Goal: Participate in discussion: Engage in conversation with other users on a specific topic

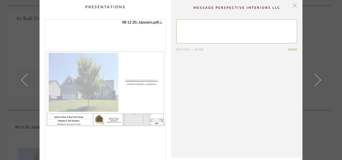
click at [293, 6] on span "button" at bounding box center [294, 5] width 11 height 11
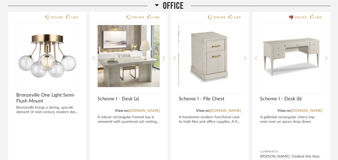
scroll to position [1232, 0]
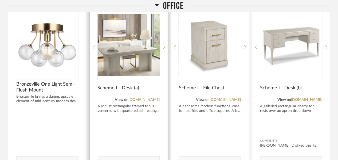
click at [133, 48] on img "0" at bounding box center [129, 45] width 62 height 67
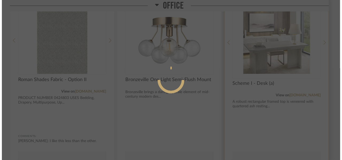
scroll to position [0, 0]
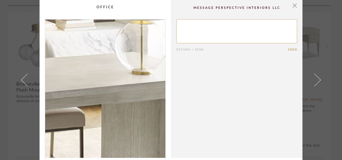
click at [124, 100] on img "0" at bounding box center [105, 88] width 120 height 138
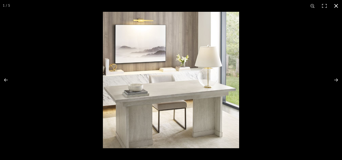
click at [336, 5] on button at bounding box center [336, 6] width 12 height 12
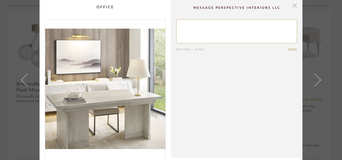
click at [293, 5] on span "button" at bounding box center [294, 5] width 11 height 11
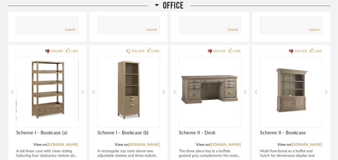
scroll to position [1512, 0]
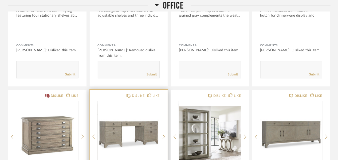
click at [124, 140] on img "0" at bounding box center [129, 134] width 62 height 67
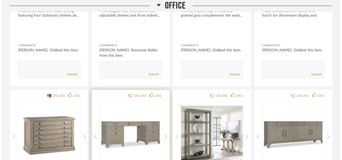
scroll to position [0, 0]
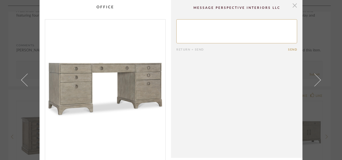
click at [294, 6] on span "button" at bounding box center [294, 5] width 11 height 11
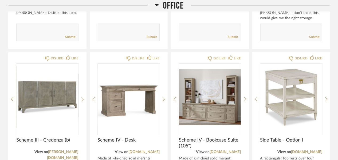
scroll to position [1742, 0]
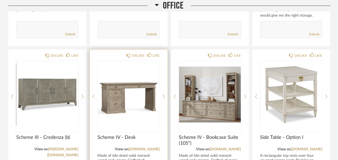
click at [117, 107] on img "0" at bounding box center [129, 94] width 62 height 67
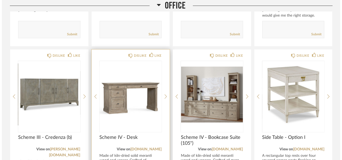
scroll to position [0, 0]
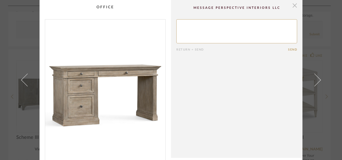
click at [292, 7] on span "button" at bounding box center [294, 5] width 11 height 11
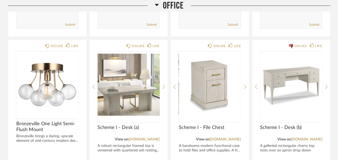
scroll to position [1192, 0]
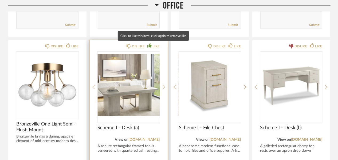
click at [157, 44] on div "LIKE" at bounding box center [156, 46] width 7 height 5
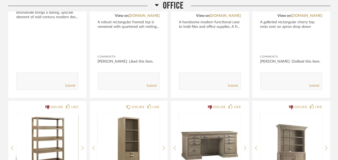
scroll to position [1319, 0]
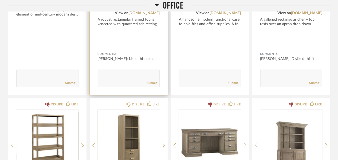
click at [121, 72] on textarea at bounding box center [129, 75] width 62 height 7
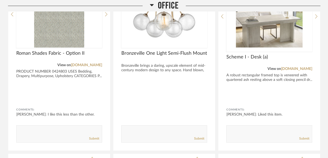
scroll to position [1268, 0]
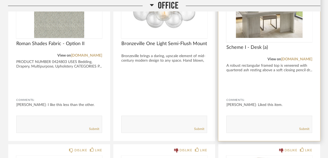
click at [235, 121] on textarea at bounding box center [269, 121] width 85 height 7
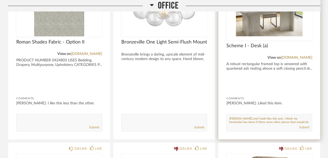
scroll to position [3, 0]
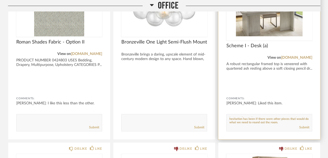
click at [272, 124] on div "Submit" at bounding box center [269, 127] width 85 height 7
click at [271, 121] on textarea at bounding box center [269, 120] width 85 height 7
click at [273, 120] on textarea at bounding box center [269, 120] width 85 height 7
click at [274, 121] on textarea at bounding box center [269, 120] width 85 height 7
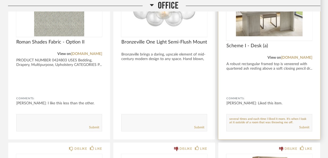
click at [292, 121] on textarea at bounding box center [269, 120] width 85 height 7
type textarea "[PERSON_NAME] and I both like this one. I think my hesitation has been if there…"
click at [303, 126] on link "Submit" at bounding box center [305, 127] width 10 height 5
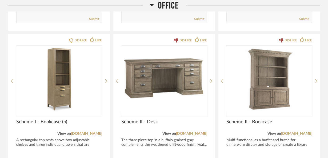
scroll to position [1566, 0]
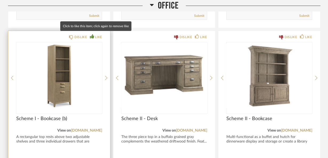
click at [100, 35] on div "LIKE" at bounding box center [98, 36] width 7 height 5
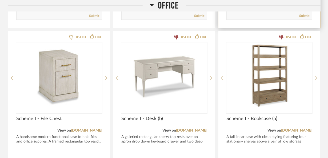
scroll to position [1368, 0]
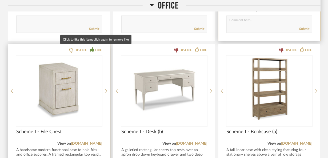
click at [94, 49] on icon at bounding box center [92, 49] width 4 height 4
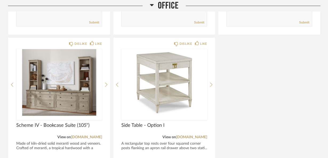
scroll to position [2106, 0]
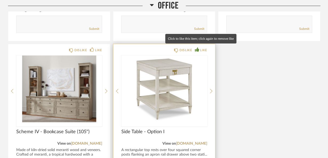
click at [207, 48] on div "LIKE" at bounding box center [203, 50] width 7 height 5
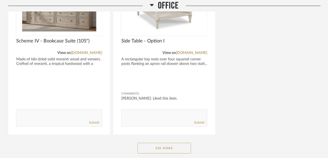
scroll to position [2203, 0]
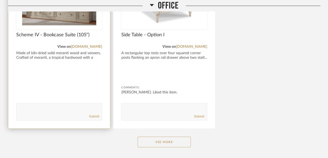
click at [63, 106] on textarea at bounding box center [59, 109] width 85 height 7
type textarea "J"
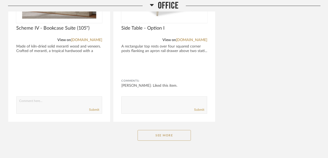
scroll to position [2213, 0]
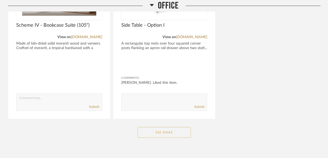
click at [169, 130] on button "See More" at bounding box center [164, 132] width 53 height 11
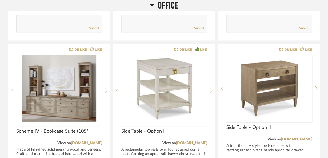
scroll to position [2089, 0]
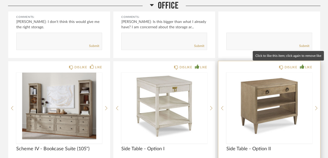
click at [304, 64] on icon at bounding box center [302, 66] width 4 height 4
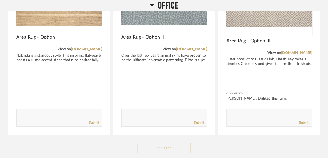
scroll to position [2399, 0]
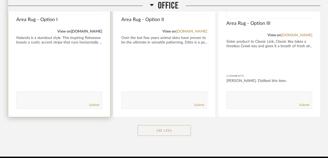
click at [80, 30] on link "[DOMAIN_NAME]" at bounding box center [86, 32] width 31 height 4
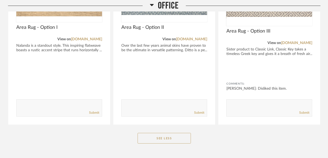
scroll to position [2261, 0]
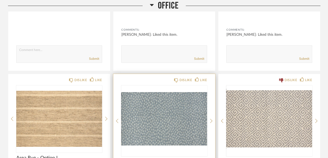
click at [0, 0] on img at bounding box center [0, 0] width 0 height 0
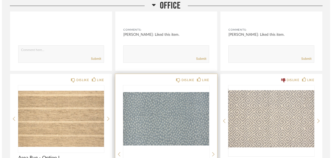
scroll to position [0, 0]
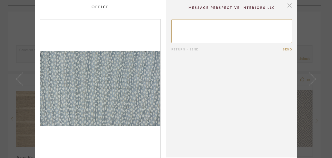
click at [288, 5] on span "button" at bounding box center [289, 5] width 11 height 11
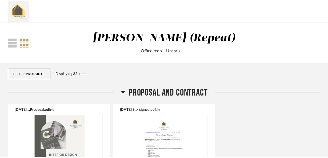
scroll to position [2261, 0]
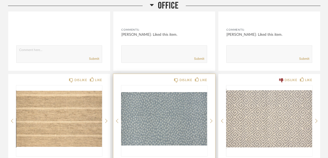
click at [142, 115] on img "0" at bounding box center [164, 118] width 86 height 67
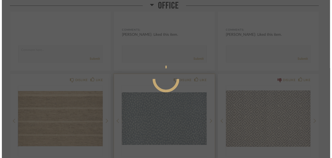
scroll to position [0, 0]
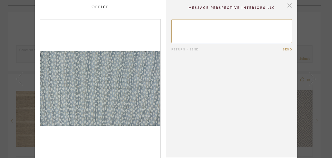
click at [287, 5] on span "button" at bounding box center [289, 5] width 11 height 11
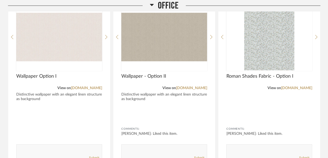
scroll to position [1041, 0]
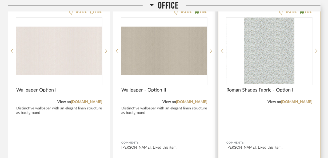
click at [274, 53] on div at bounding box center [270, 51] width 86 height 67
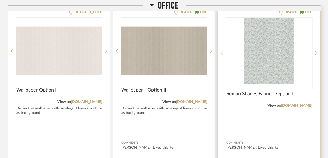
click at [268, 55] on img "0" at bounding box center [270, 51] width 86 height 67
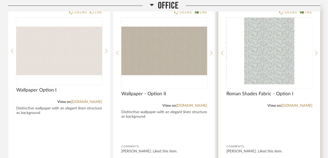
click at [267, 50] on img "0" at bounding box center [270, 51] width 86 height 67
click at [281, 46] on img "0" at bounding box center [270, 51] width 86 height 67
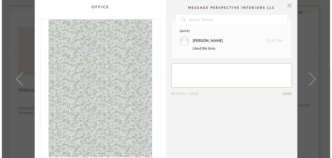
scroll to position [0, 0]
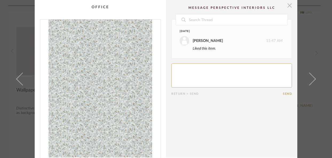
click at [286, 6] on span "button" at bounding box center [289, 5] width 11 height 11
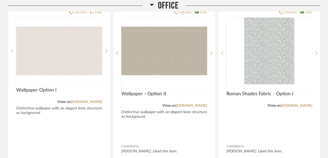
scroll to position [1179, 0]
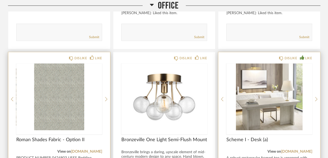
click at [56, 85] on img "0" at bounding box center [59, 97] width 86 height 67
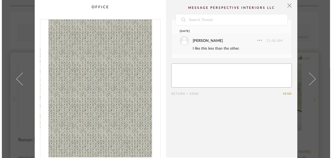
scroll to position [0, 0]
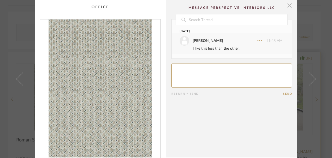
click at [286, 6] on span "button" at bounding box center [289, 5] width 11 height 11
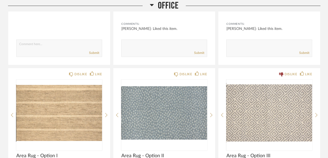
scroll to position [2267, 0]
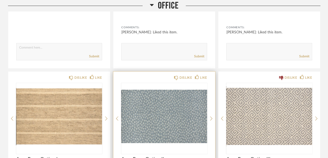
click at [178, 122] on img "0" at bounding box center [164, 116] width 86 height 67
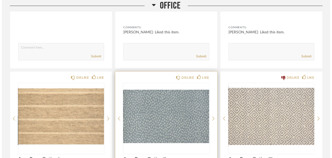
scroll to position [0, 0]
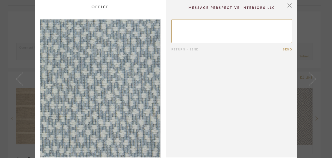
click at [142, 98] on img "0" at bounding box center [100, 88] width 120 height 138
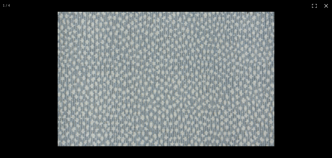
click at [142, 98] on img at bounding box center [166, 79] width 217 height 135
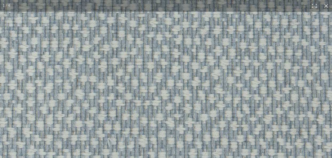
click at [142, 98] on img at bounding box center [195, 56] width 481 height 298
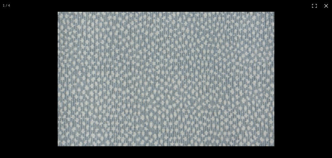
click at [142, 98] on img at bounding box center [166, 79] width 217 height 135
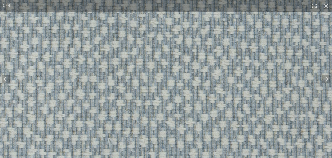
click at [142, 97] on img at bounding box center [195, 56] width 481 height 298
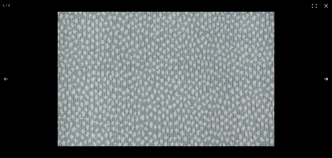
click at [327, 77] on button at bounding box center [322, 79] width 19 height 27
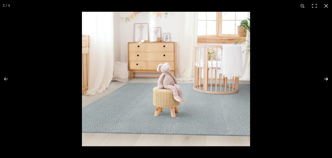
click at [326, 76] on button at bounding box center [322, 79] width 19 height 27
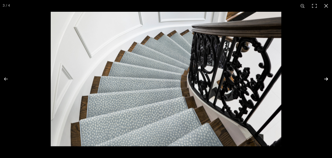
click at [326, 76] on button at bounding box center [322, 79] width 19 height 27
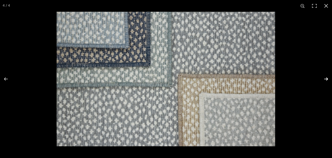
click at [326, 75] on button at bounding box center [322, 79] width 19 height 27
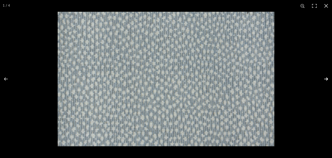
click at [326, 76] on button at bounding box center [322, 79] width 19 height 27
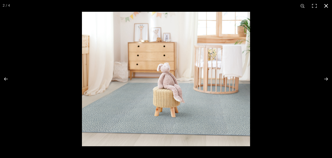
click at [324, 5] on button at bounding box center [326, 6] width 12 height 12
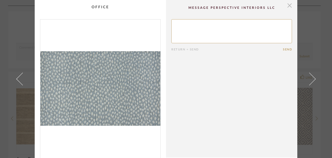
click at [288, 6] on span "button" at bounding box center [289, 5] width 11 height 11
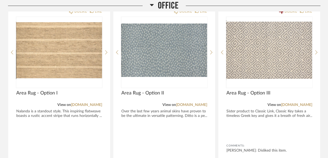
scroll to position [2330, 0]
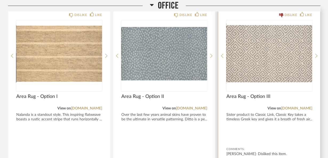
click at [268, 58] on img "0" at bounding box center [270, 53] width 86 height 67
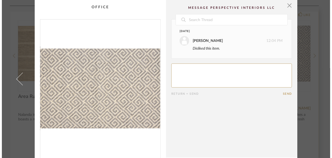
scroll to position [0, 0]
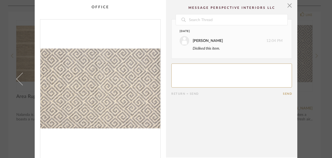
click at [236, 71] on textarea at bounding box center [231, 76] width 121 height 24
click at [288, 6] on span "button" at bounding box center [289, 5] width 11 height 11
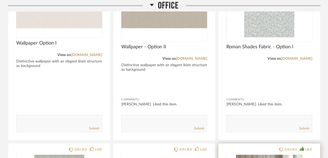
scroll to position [1081, 0]
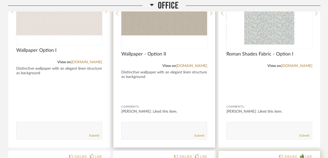
click at [163, 122] on form "Submit" at bounding box center [164, 130] width 86 height 17
click at [163, 127] on textarea at bounding box center [164, 128] width 85 height 7
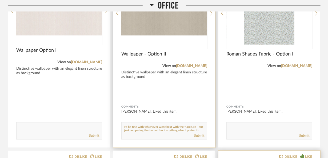
scroll to position [3, 0]
type textarea "I'd be fine with whichever went best with the furniture - but just comparing th…"
click at [196, 134] on link "Submit" at bounding box center [199, 135] width 10 height 5
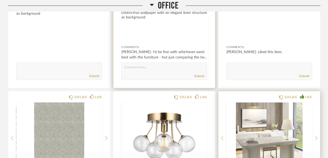
scroll to position [1154, 0]
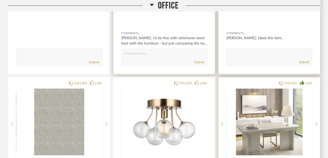
click at [274, 56] on textarea at bounding box center [269, 55] width 85 height 7
type textarea "d"
click at [290, 56] on textarea at bounding box center [269, 55] width 85 height 7
type textarea "Again - like both but like this a little bit more so if this goes well with eve…"
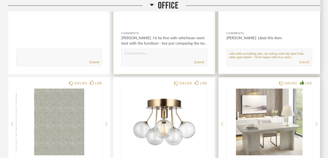
click at [308, 61] on link "Submit" at bounding box center [305, 62] width 10 height 5
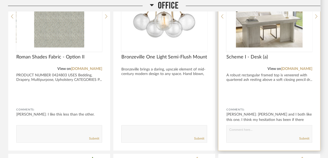
scroll to position [1266, 0]
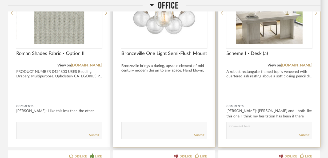
click at [151, 127] on textarea at bounding box center [164, 127] width 85 height 7
type textarea "C"
type textarea "I like this - it's pushing my comfort zone a little so will need to look at it …"
click at [200, 134] on link "Submit" at bounding box center [199, 135] width 10 height 5
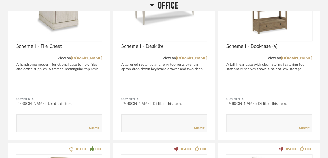
scroll to position [1461, 0]
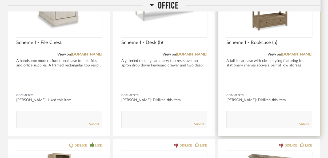
click at [258, 116] on textarea at bounding box center [269, 116] width 85 height 7
click at [256, 121] on div "Submit" at bounding box center [269, 124] width 85 height 7
click at [250, 116] on textarea at bounding box center [269, 116] width 85 height 7
click at [234, 114] on textarea at bounding box center [269, 116] width 85 height 7
type textarea "I dislike it because I don't see myself wanting that many open shelves."
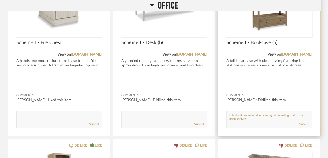
click at [306, 123] on link "Submit" at bounding box center [305, 124] width 10 height 5
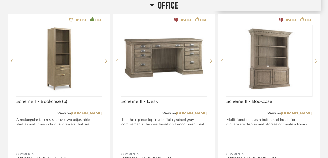
scroll to position [1573, 0]
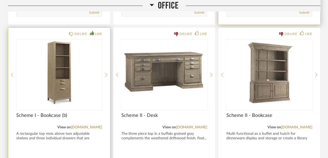
click at [61, 85] on img "0" at bounding box center [59, 72] width 86 height 67
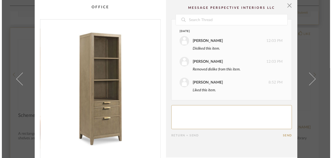
scroll to position [0, 0]
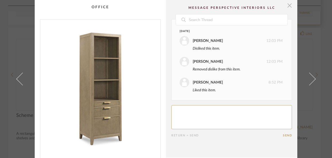
click at [287, 5] on span "button" at bounding box center [289, 5] width 11 height 11
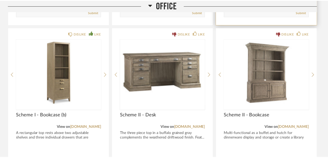
scroll to position [1573, 0]
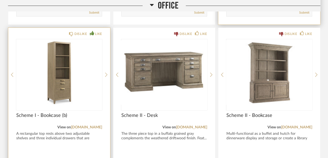
click at [75, 123] on div "Scheme I - Bookcase (b)" at bounding box center [59, 119] width 86 height 12
click at [75, 127] on link "[DOMAIN_NAME]" at bounding box center [86, 127] width 31 height 4
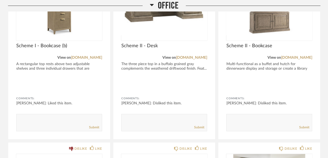
scroll to position [1646, 0]
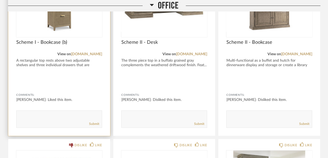
click at [34, 111] on form "Submit" at bounding box center [59, 119] width 86 height 17
click at [30, 113] on textarea at bounding box center [59, 116] width 85 height 7
click at [31, 118] on textarea at bounding box center [59, 116] width 85 height 7
click at [66, 119] on textarea at bounding box center [59, 116] width 85 height 7
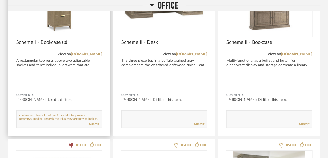
scroll to position [14, 0]
type textarea "Any chance they have any pieces that have more hidden spaces? I have those larg…"
click at [93, 123] on link "Submit" at bounding box center [94, 124] width 10 height 5
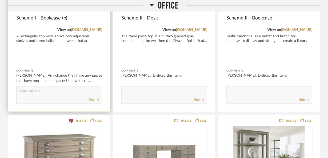
scroll to position [1674, 0]
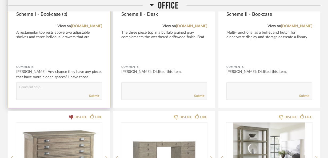
click at [57, 89] on textarea at bounding box center [59, 88] width 85 height 7
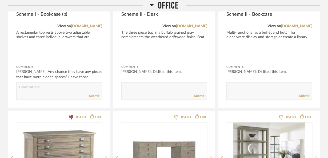
type textarea "H"
type textarea "I'm assuming there would need to be more than one of these...how many do you an…"
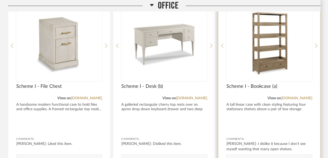
scroll to position [1416, 0]
